Goal: Find contact information: Obtain details needed to contact an individual or organization

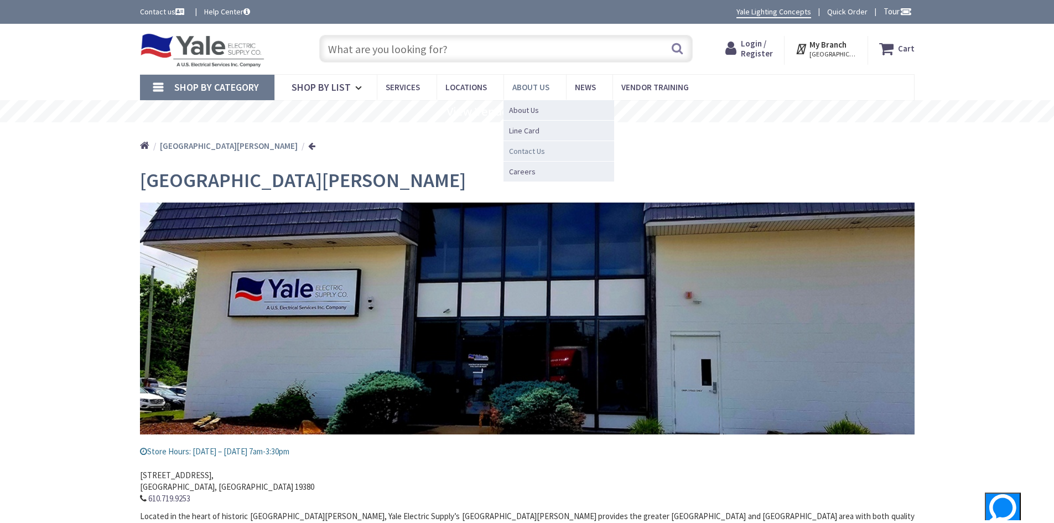
click at [535, 149] on span "Contact Us" at bounding box center [527, 151] width 36 height 11
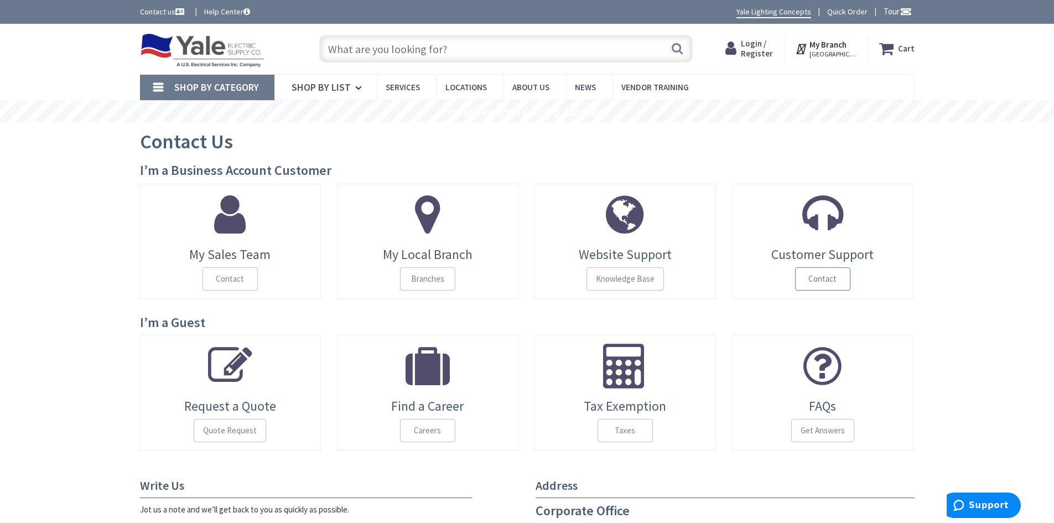
click at [813, 278] on span "Contact" at bounding box center [822, 278] width 55 height 23
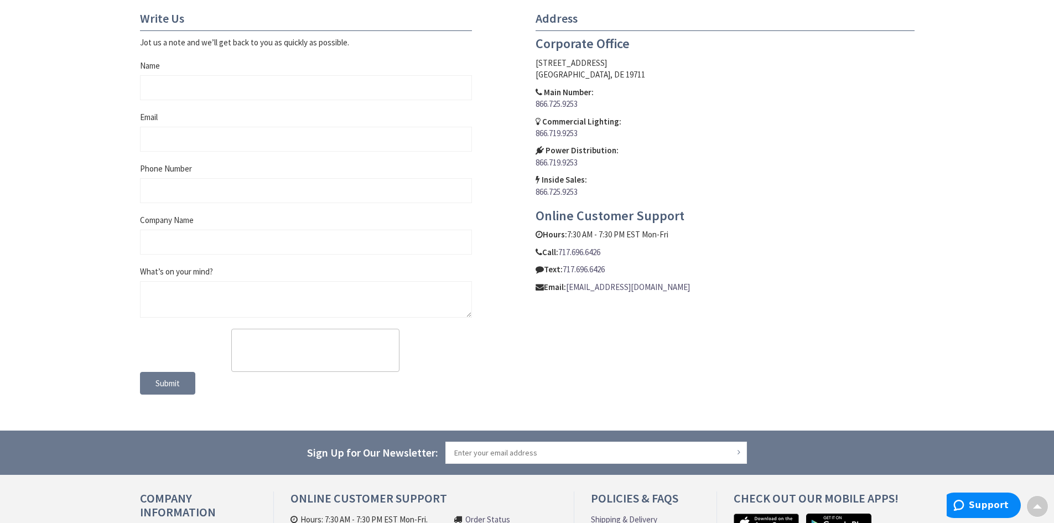
drag, startPoint x: 529, startPoint y: 40, endPoint x: 725, endPoint y: 280, distance: 309.2
click at [725, 280] on div "Address Corporate Office 302 Gabor Dr., Newark, DE 19711 Main Number: 866.725.9…" at bounding box center [725, 152] width 396 height 281
copy div "Corporate Office 302 Gabor Dr., Newark, DE 19711 Main Number: 866.725.9253 Comm…"
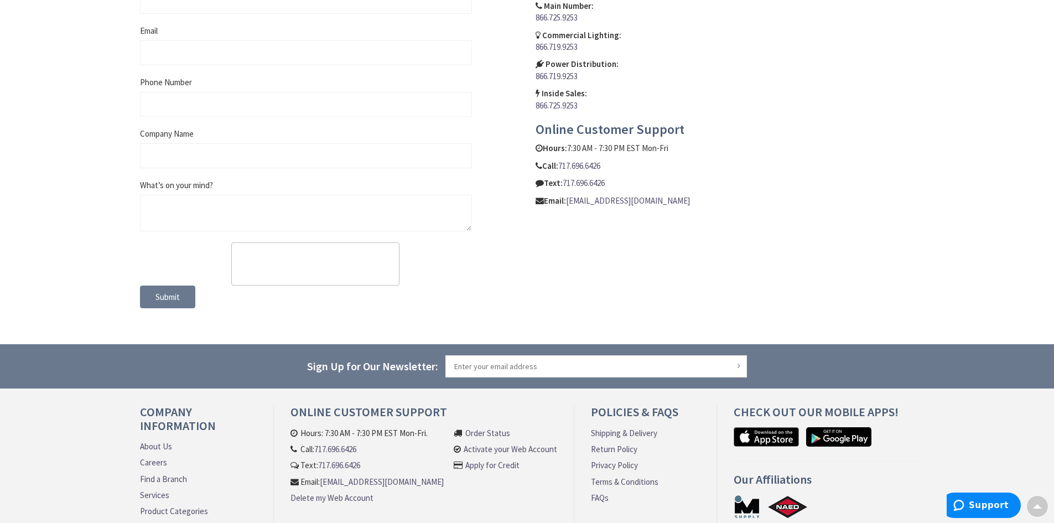
scroll to position [634, 0]
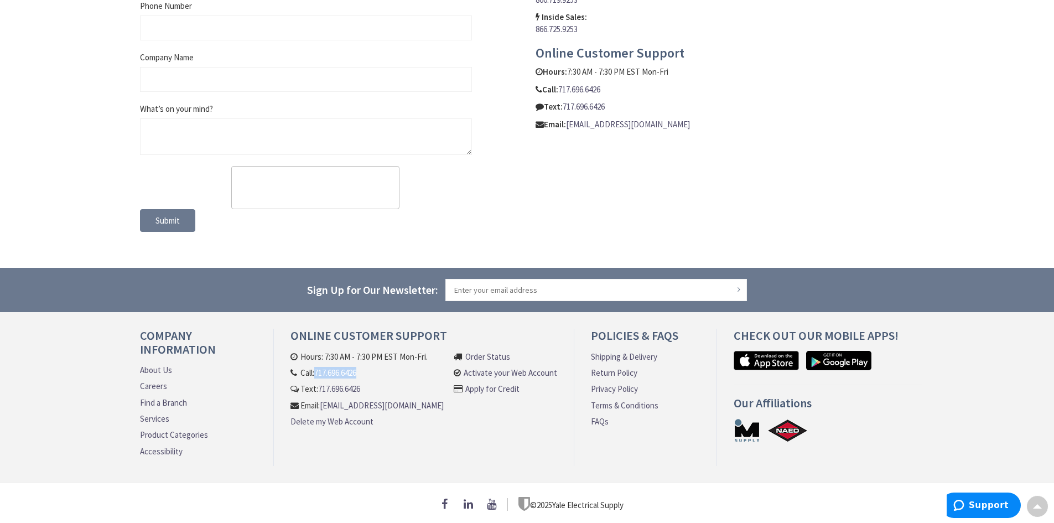
drag, startPoint x: 318, startPoint y: 365, endPoint x: 364, endPoint y: 368, distance: 46.0
click at [364, 368] on li "Call: 717.696.6426" at bounding box center [367, 373] width 153 height 12
copy link "717.696.6426"
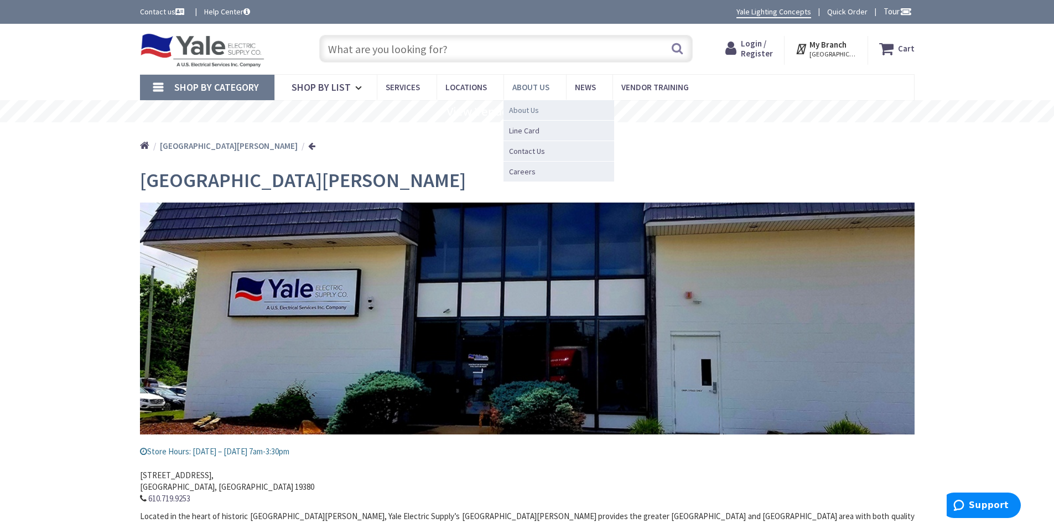
click at [527, 112] on span "About Us" at bounding box center [524, 110] width 30 height 11
